Goal: Book appointment/travel/reservation

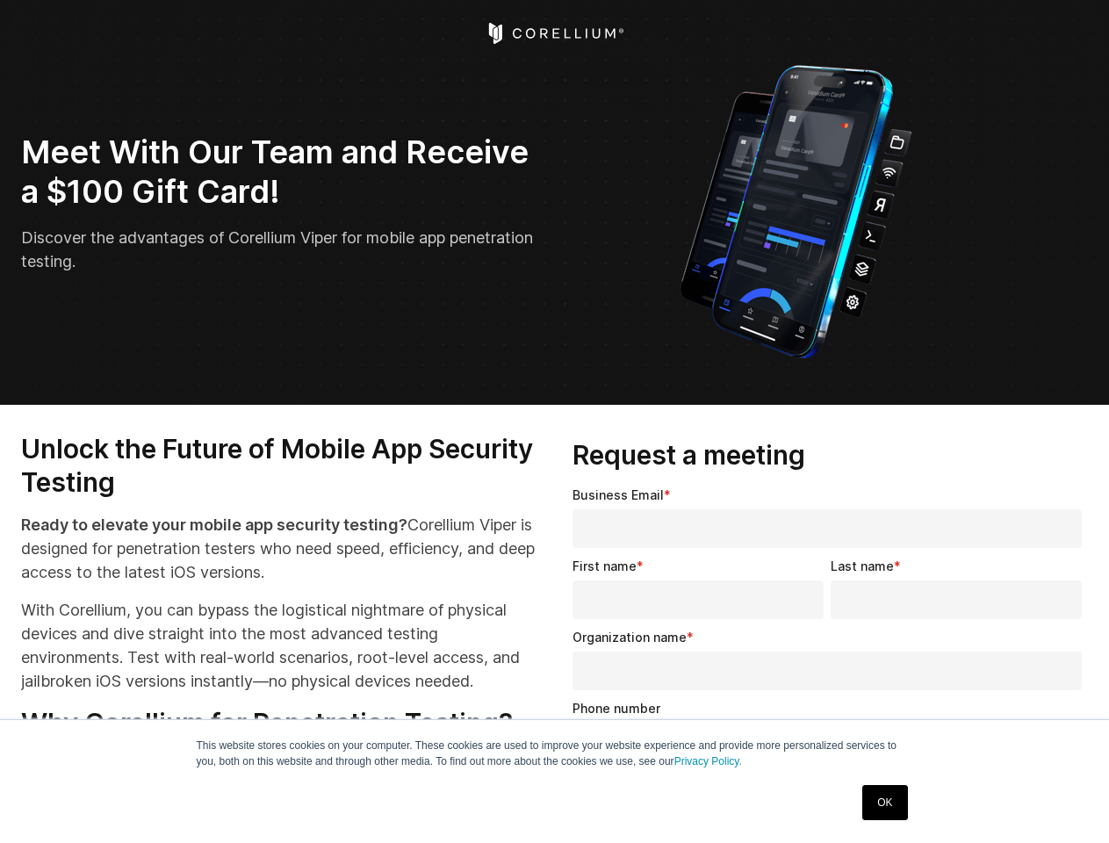
select select "**"
click at [831, 664] on input "Organization name *" at bounding box center [826, 670] width 509 height 39
click at [1070, 804] on img "Open Intercom Messenger" at bounding box center [1070, 804] width 21 height 21
